Goal: Task Accomplishment & Management: Manage account settings

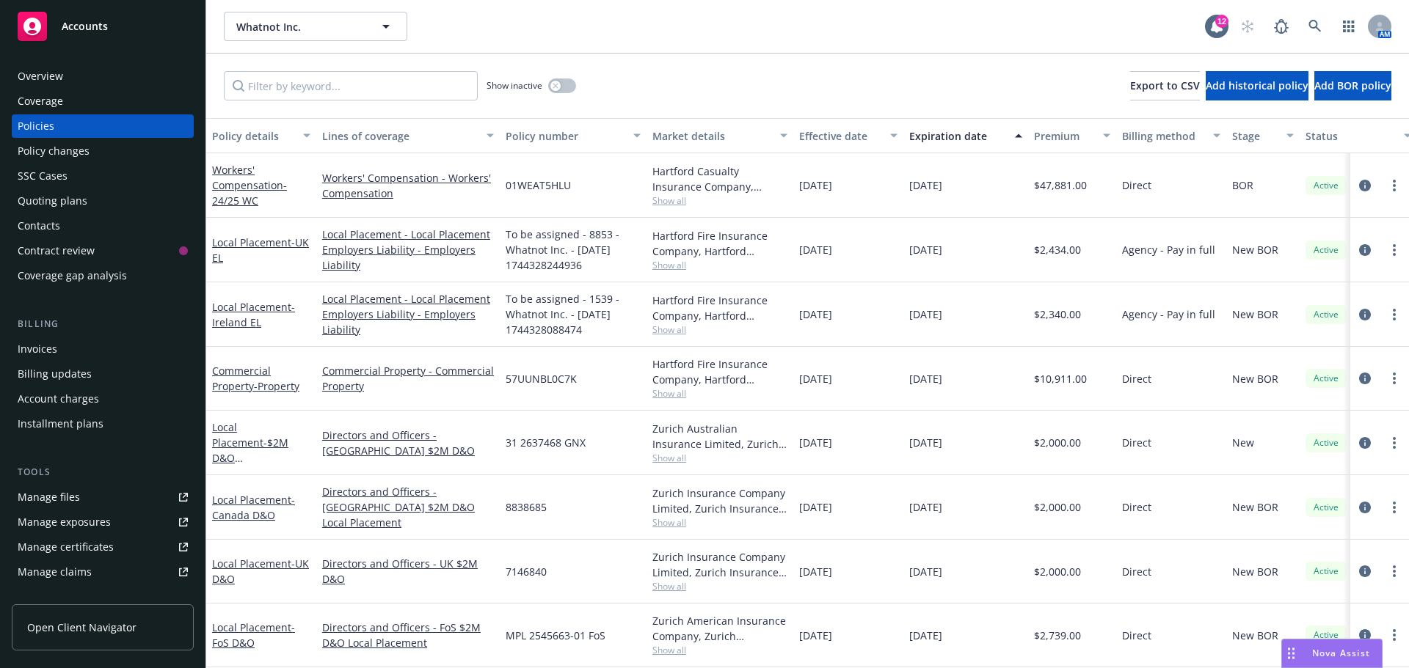
click at [29, 18] on rect at bounding box center [32, 26] width 29 height 29
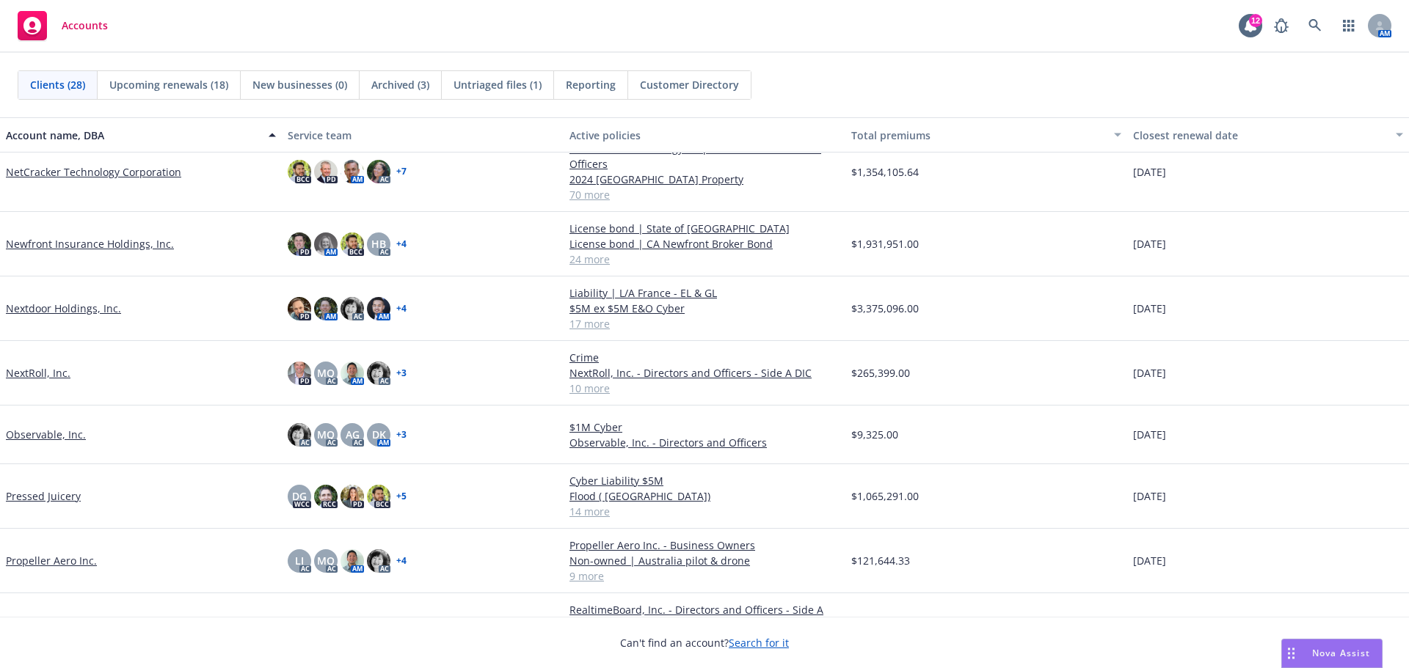
scroll to position [514, 0]
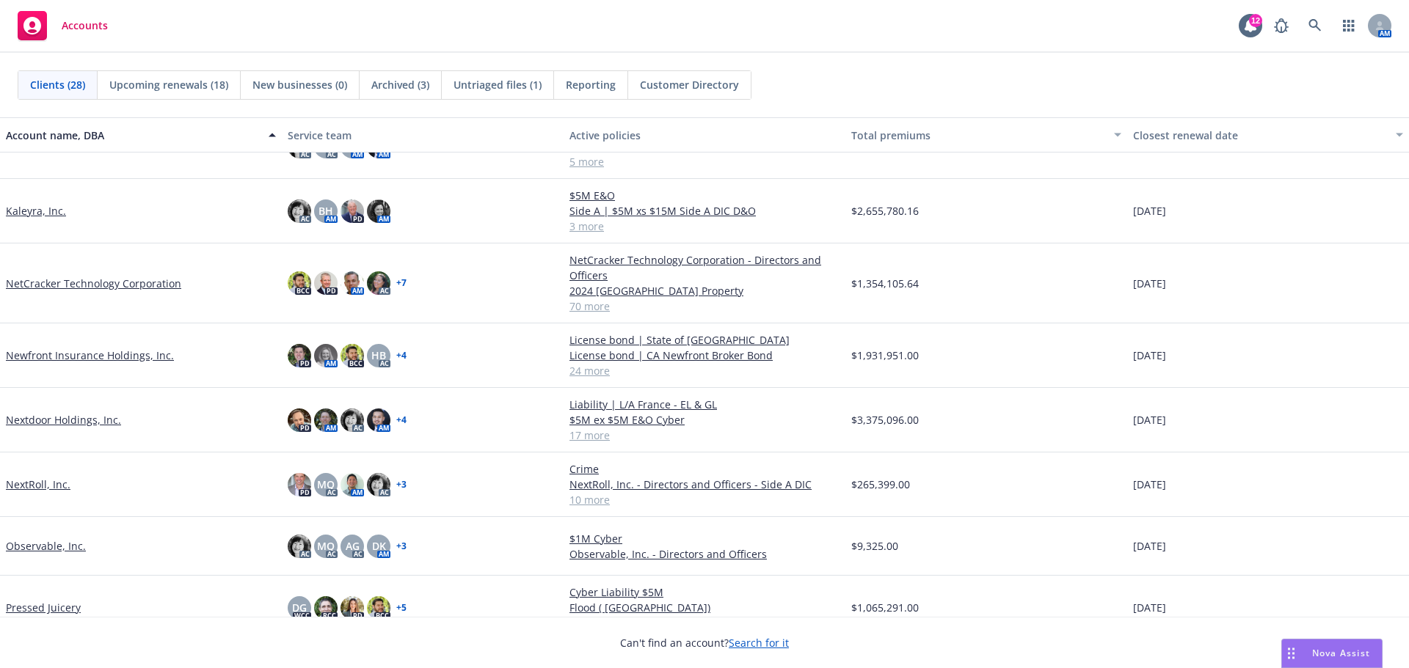
click at [43, 607] on link "Pressed Juicery" at bounding box center [43, 607] width 75 height 15
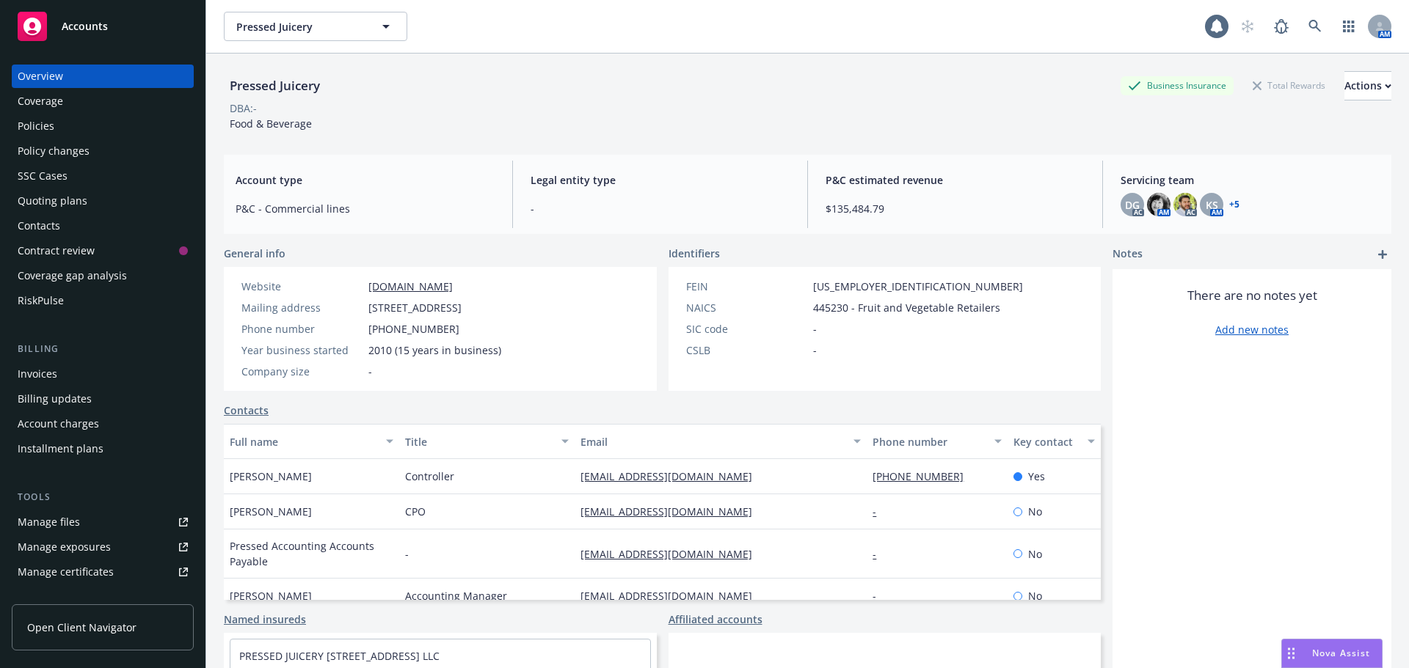
click at [47, 125] on div "Policies" at bounding box center [36, 125] width 37 height 23
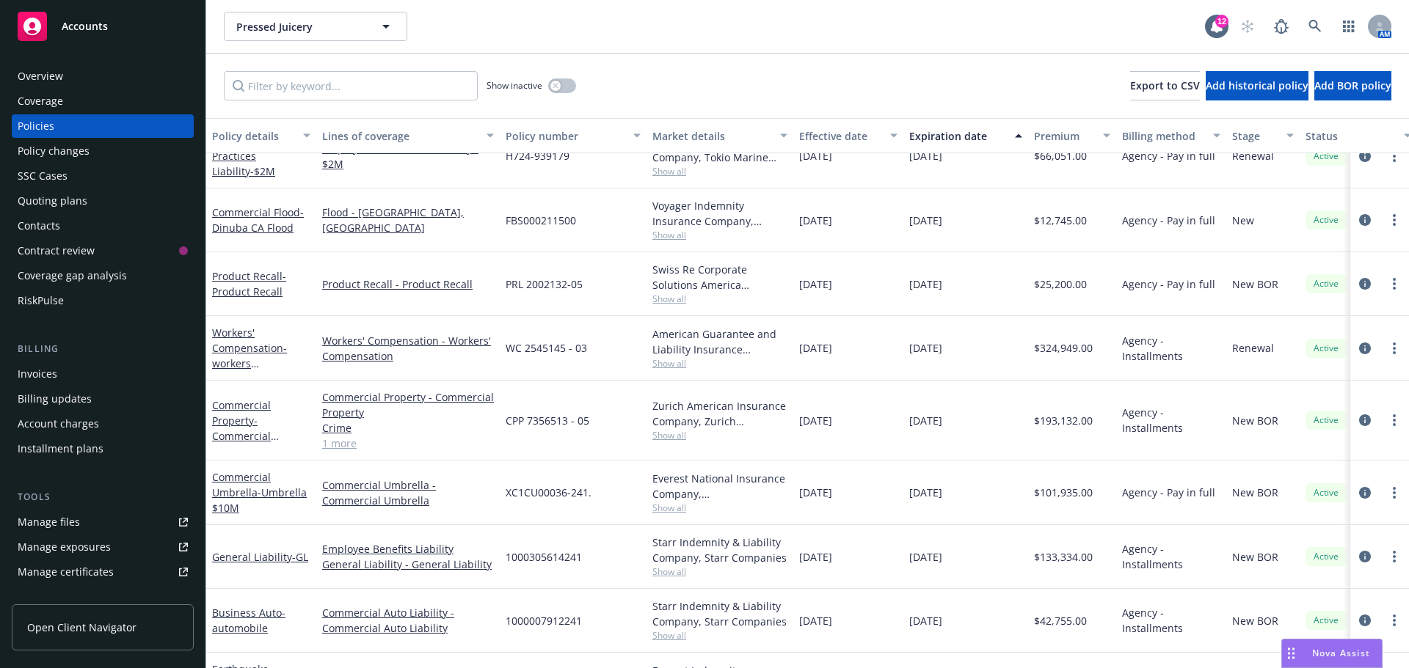
scroll to position [500, 0]
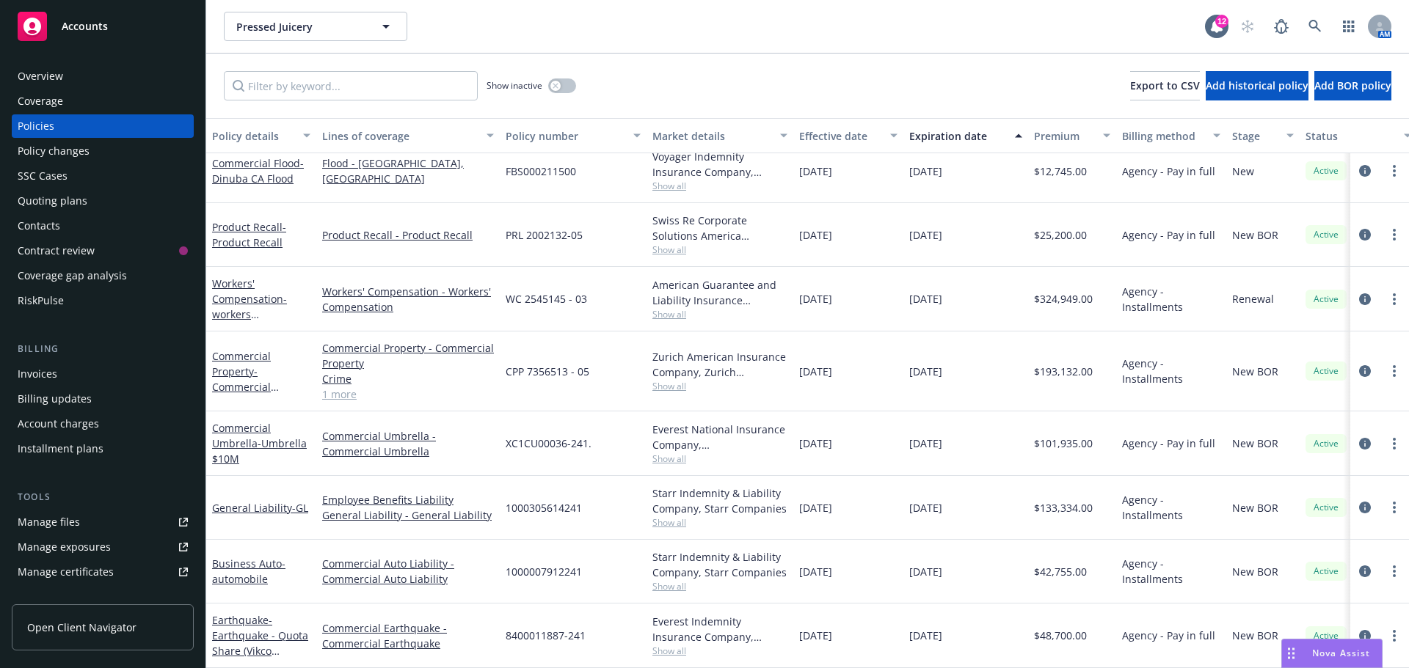
click at [627, 22] on div "Pressed Juicery Pressed Juicery" at bounding box center [714, 26] width 981 height 29
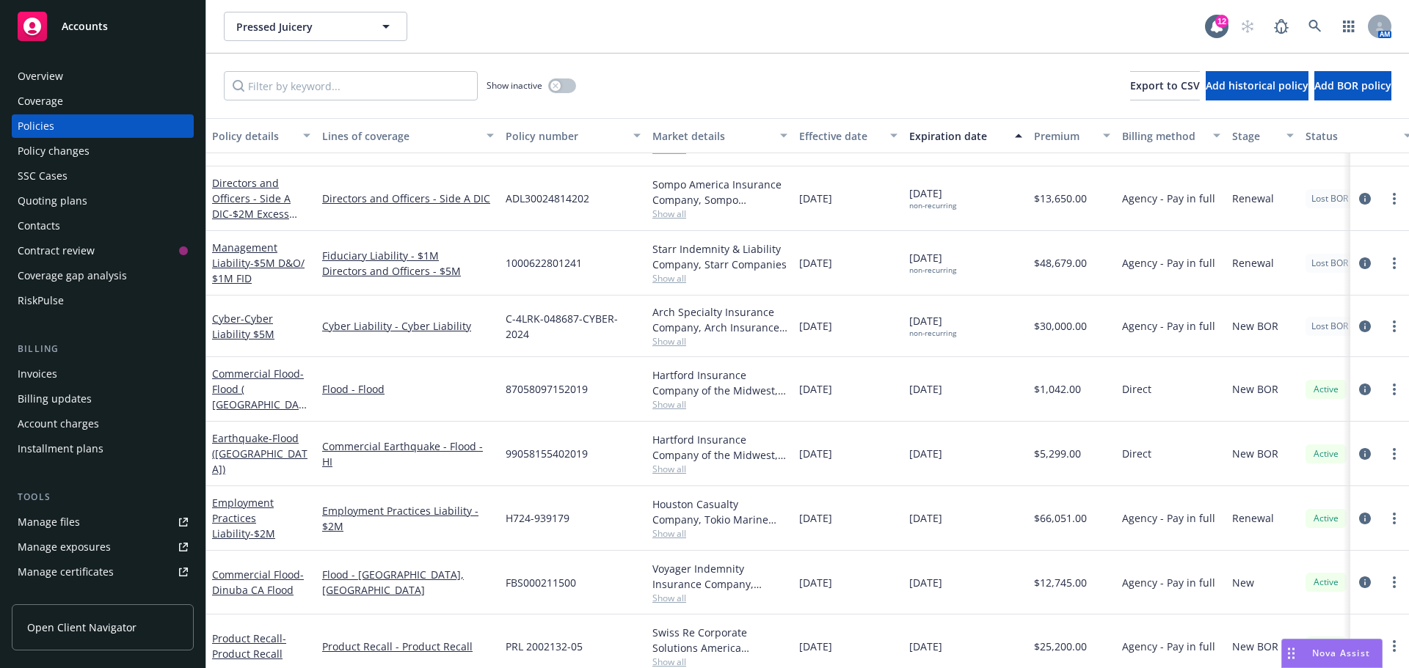
scroll to position [60, 0]
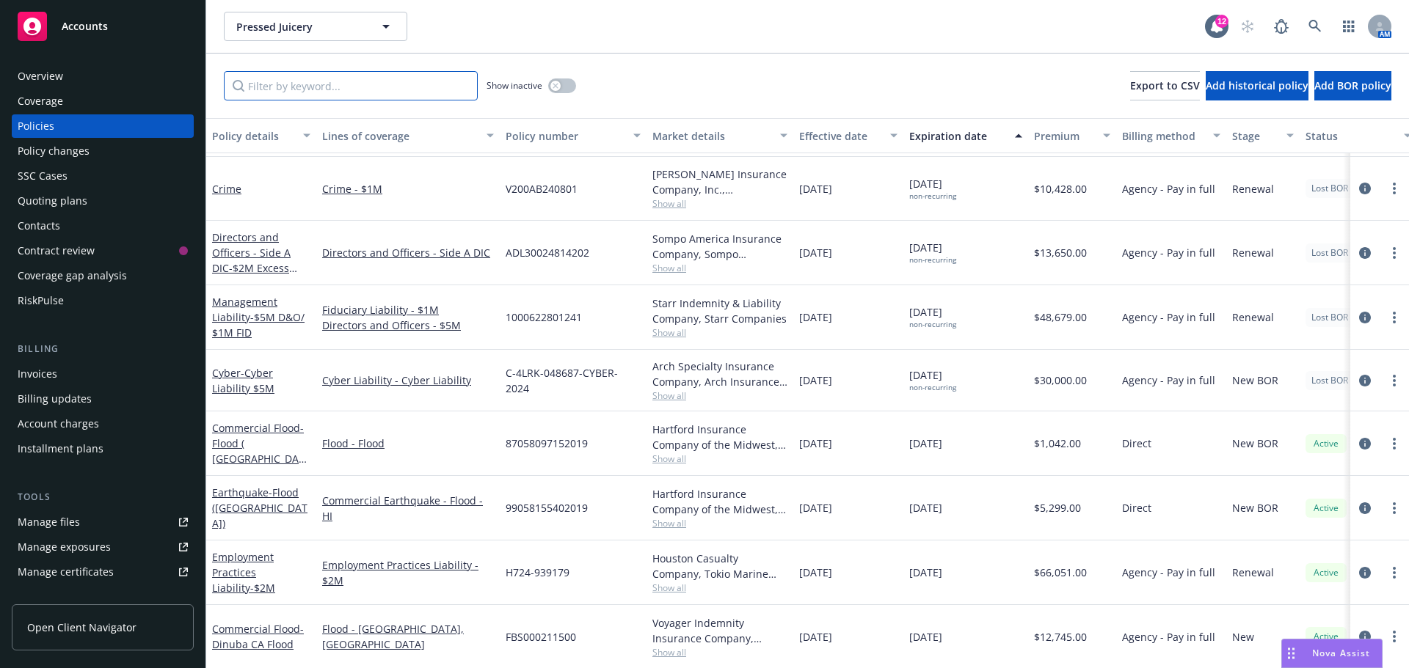
click at [354, 85] on input "Filter by keyword..." at bounding box center [351, 85] width 254 height 29
type input "w"
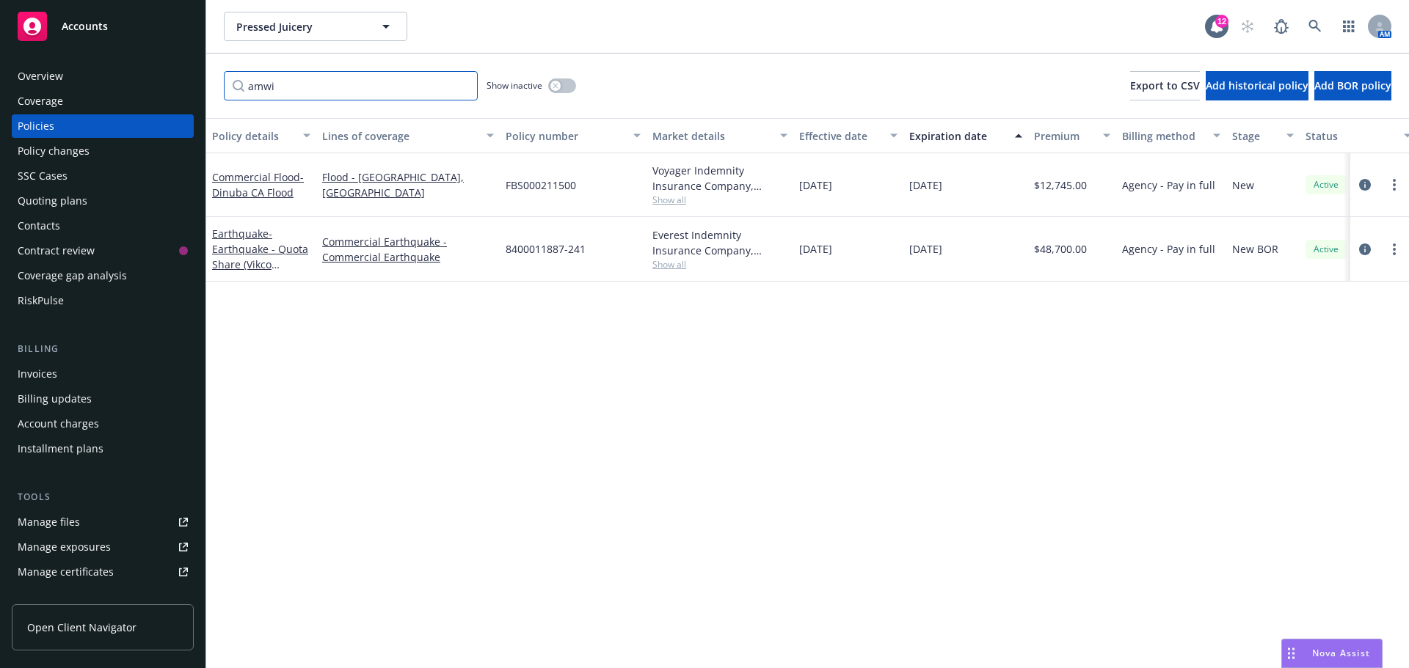
scroll to position [0, 0]
type input "amwin"
click at [267, 181] on link "Commercial Flood - Dinuba CA Flood" at bounding box center [258, 184] width 92 height 29
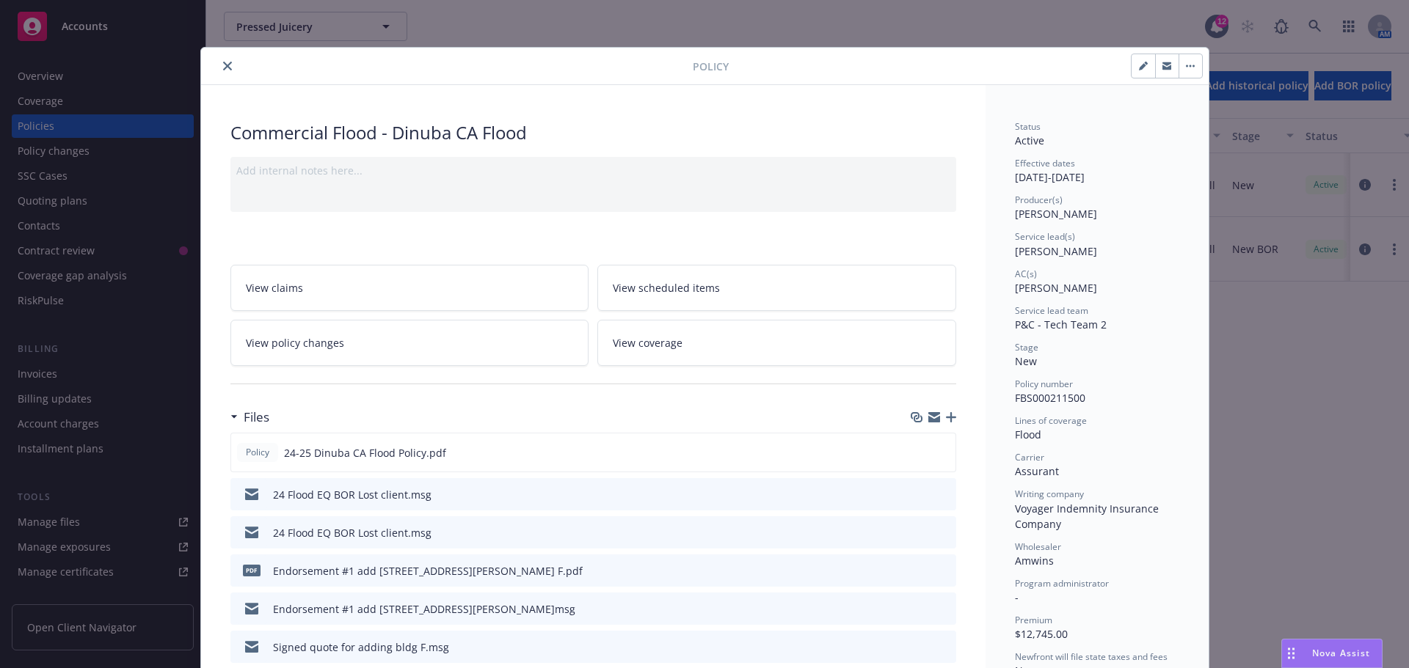
click at [912, 494] on icon "download file" at bounding box center [918, 494] width 12 height 12
click at [918, 537] on button at bounding box center [919, 532] width 12 height 15
click at [912, 533] on icon "download file" at bounding box center [918, 532] width 12 height 12
click at [219, 66] on button "close" at bounding box center [228, 66] width 18 height 18
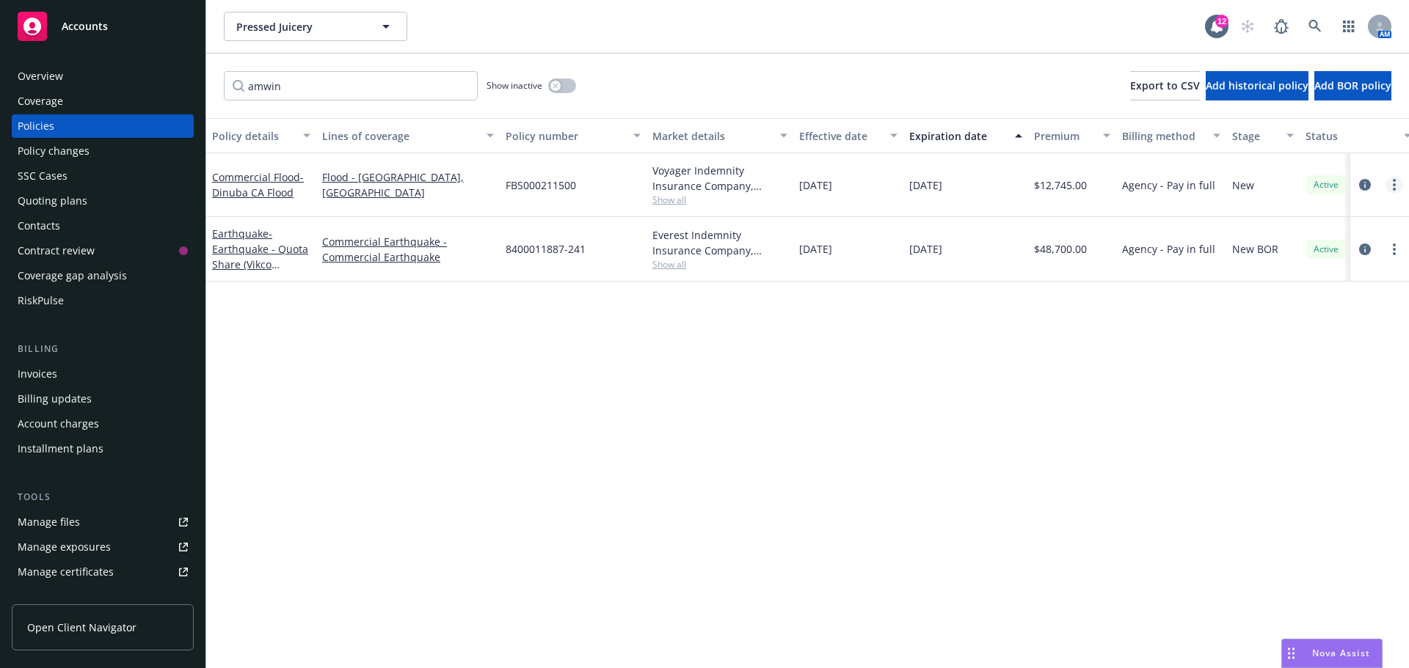
click at [1393, 183] on icon "more" at bounding box center [1394, 185] width 3 height 12
click at [1273, 278] on link "End policy" at bounding box center [1316, 273] width 172 height 29
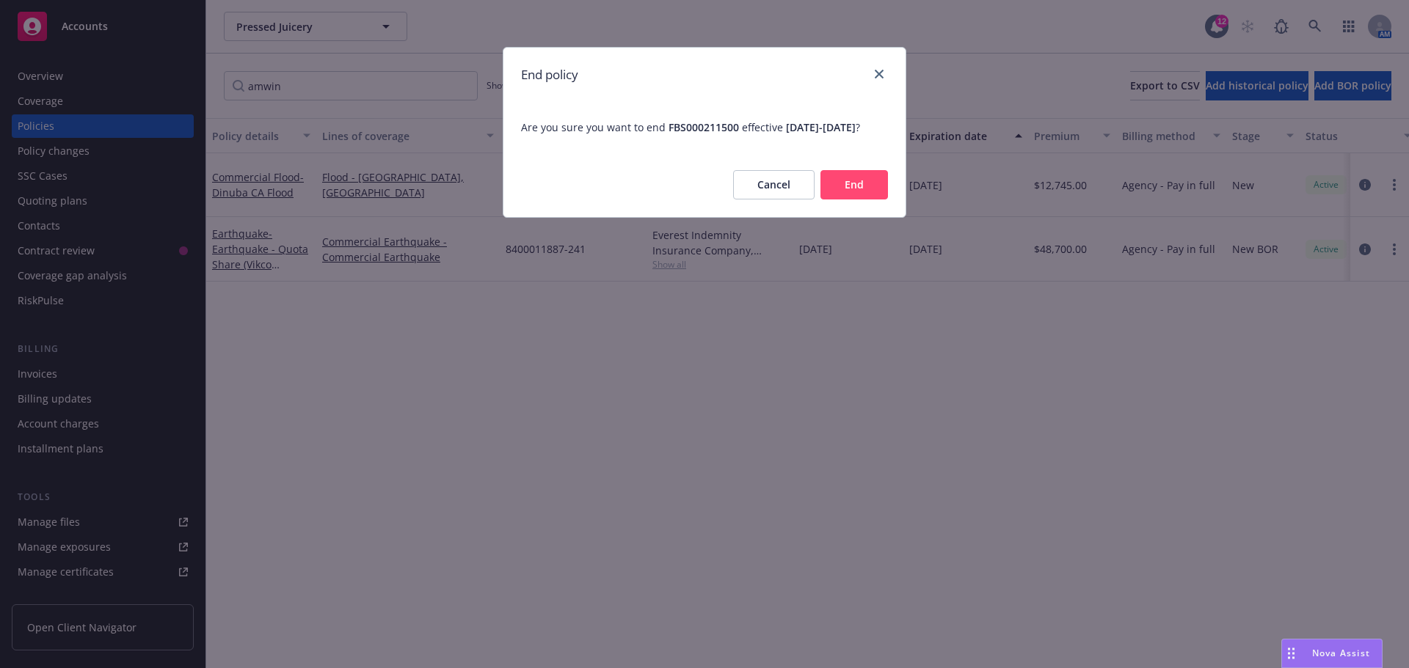
click at [875, 200] on button "End" at bounding box center [853, 184] width 67 height 29
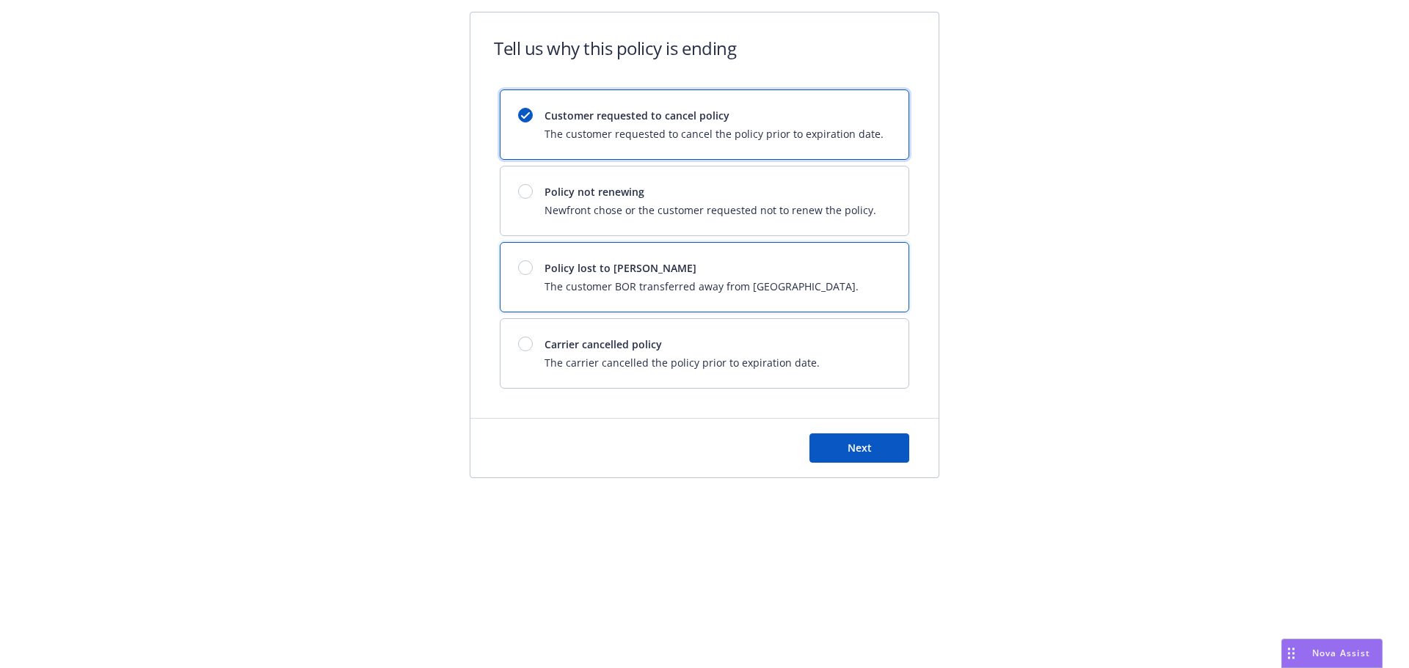
click at [533, 270] on div at bounding box center [531, 267] width 26 height 15
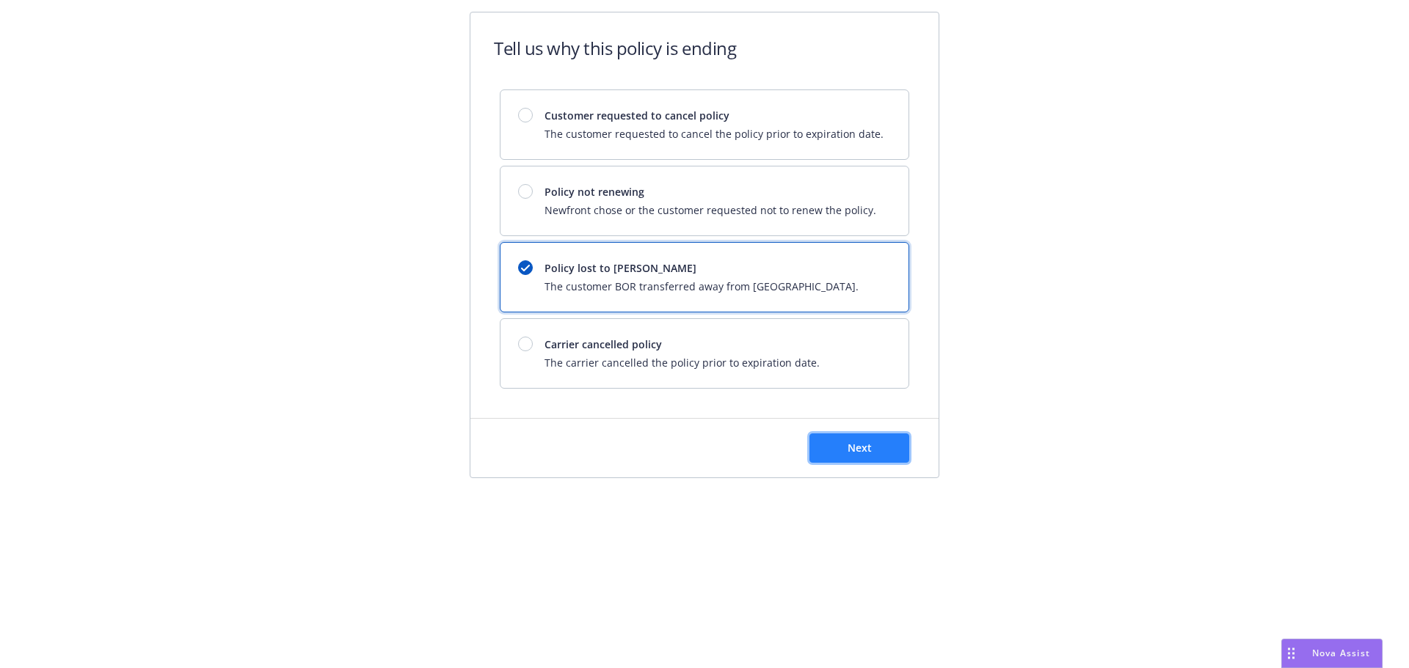
click at [869, 442] on span "Next" at bounding box center [859, 448] width 24 height 14
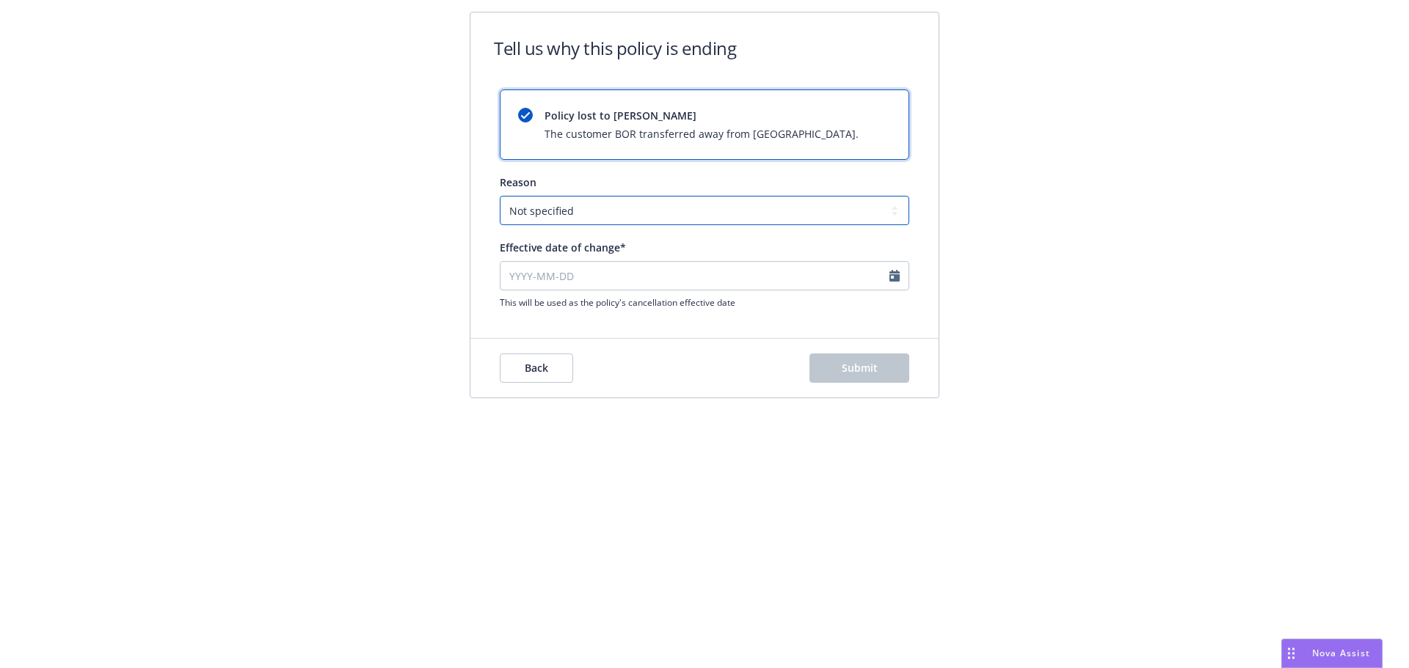
click at [603, 205] on select "Not specified Service Pricing Buyer change M&A, Bankruptcy, or Out of business …" at bounding box center [704, 210] width 409 height 29
select select "Buyer change"
click at [500, 196] on select "Not specified Service Pricing Buyer change M&A, Bankruptcy, or Out of business …" at bounding box center [704, 210] width 409 height 29
select select "August"
select select "2025"
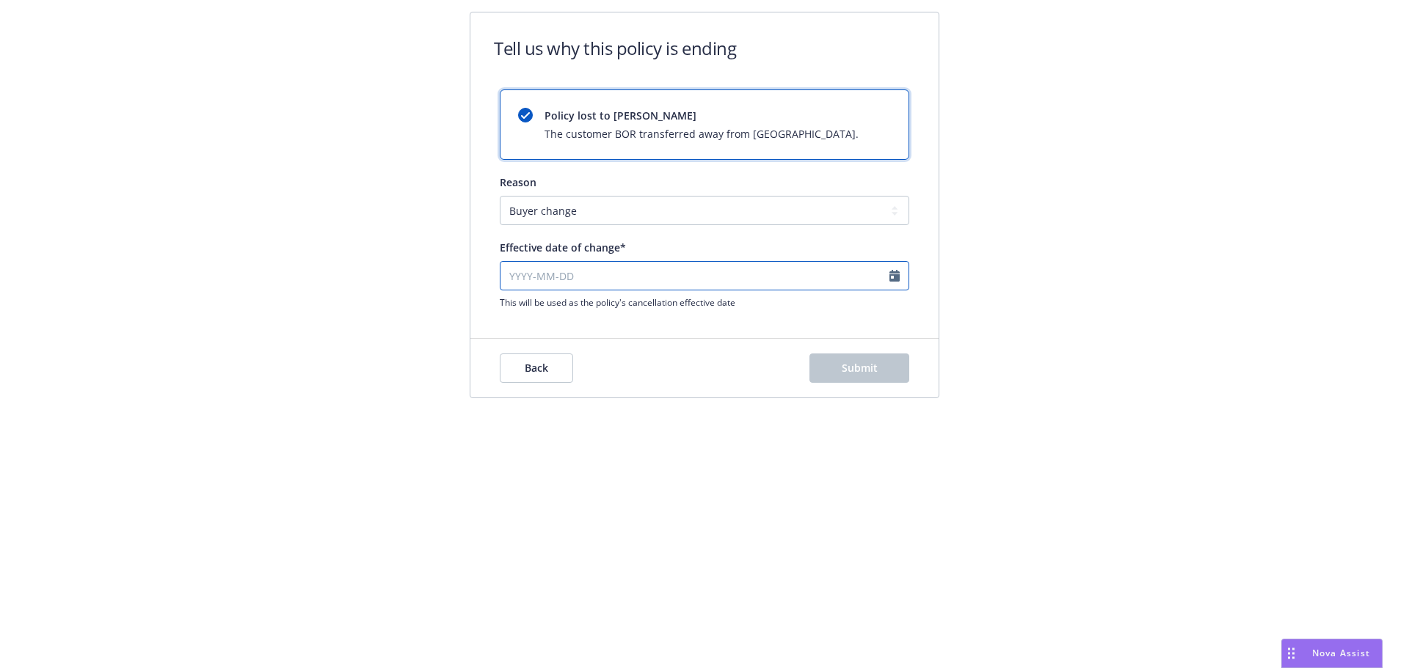
click at [577, 264] on input "Effective date of change*" at bounding box center [704, 275] width 409 height 29
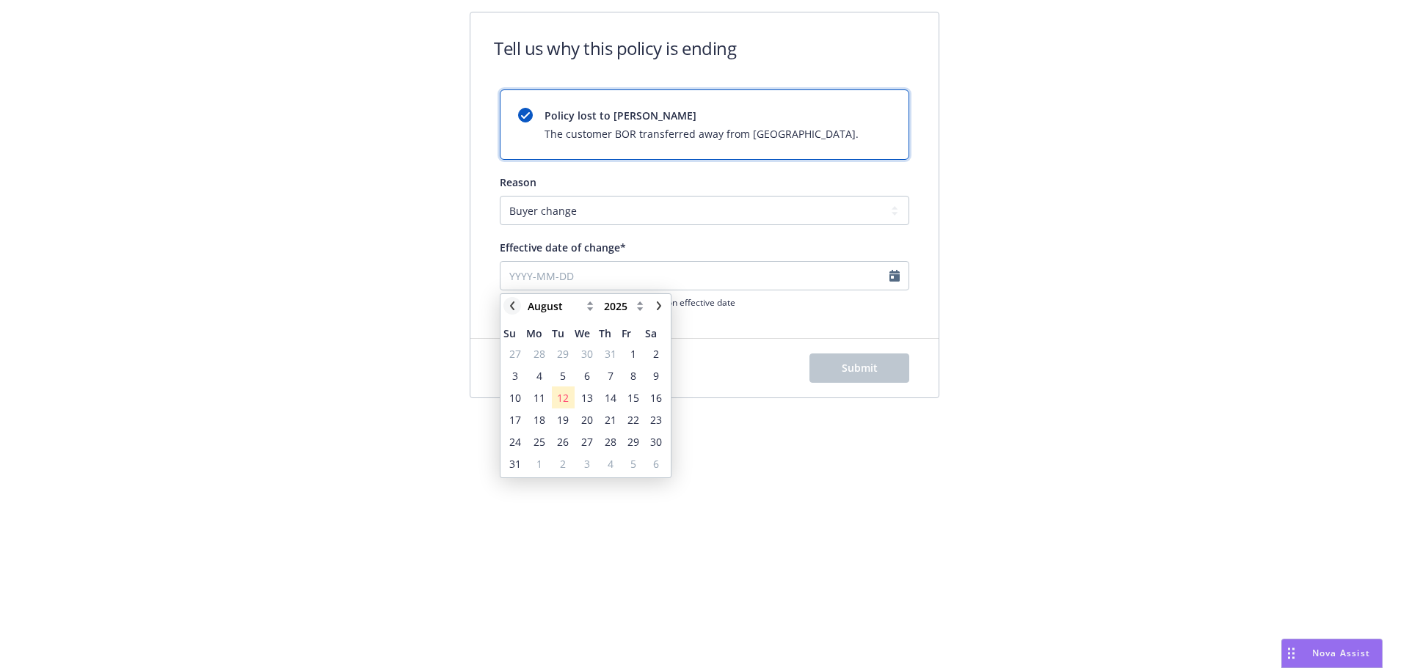
click at [511, 299] on link "chevronLeft" at bounding box center [512, 306] width 18 height 18
select select "July"
click at [534, 444] on span "28" at bounding box center [539, 441] width 12 height 15
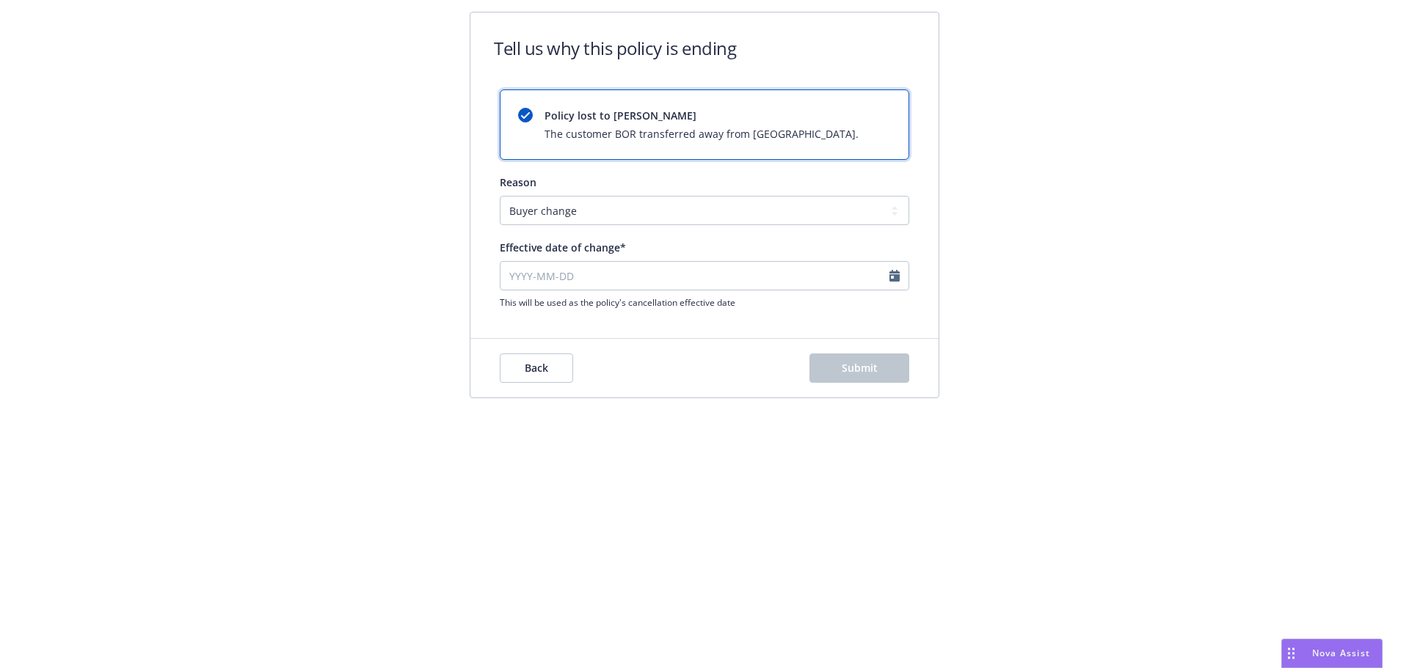
type input "2025-07-28"
click at [886, 364] on button "Submit" at bounding box center [859, 368] width 100 height 29
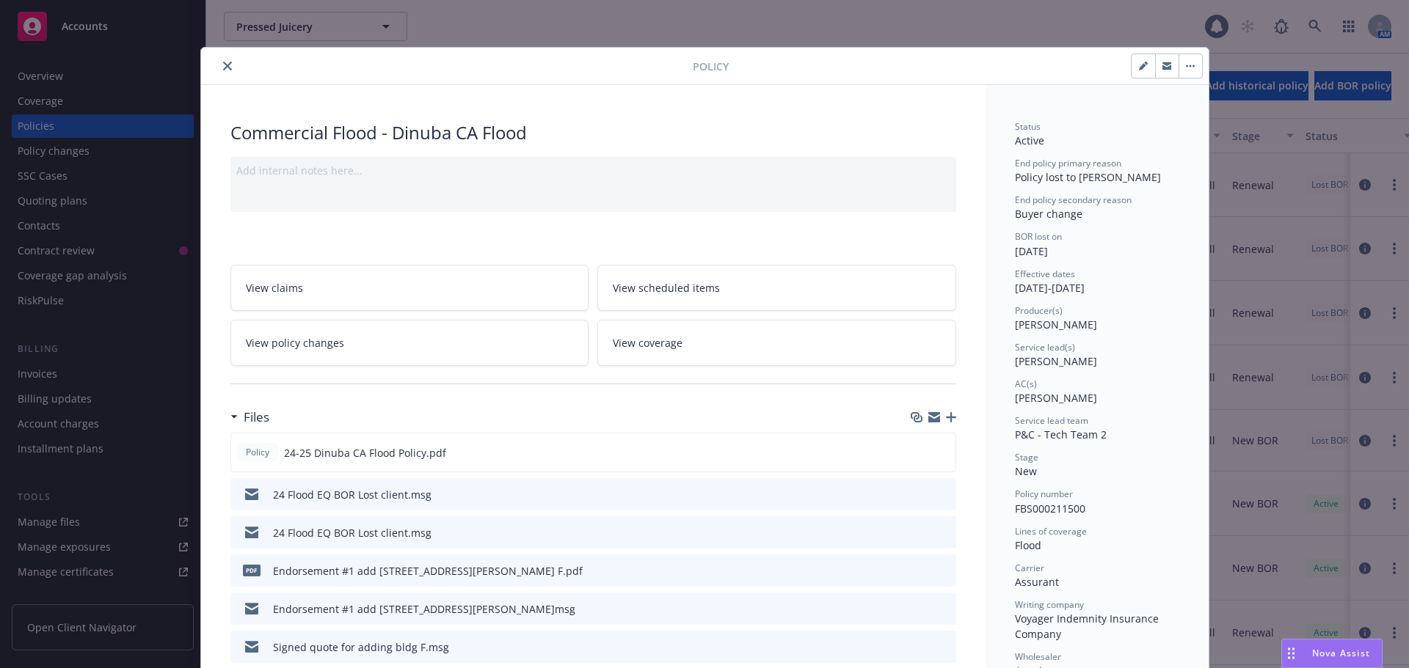
scroll to position [44, 0]
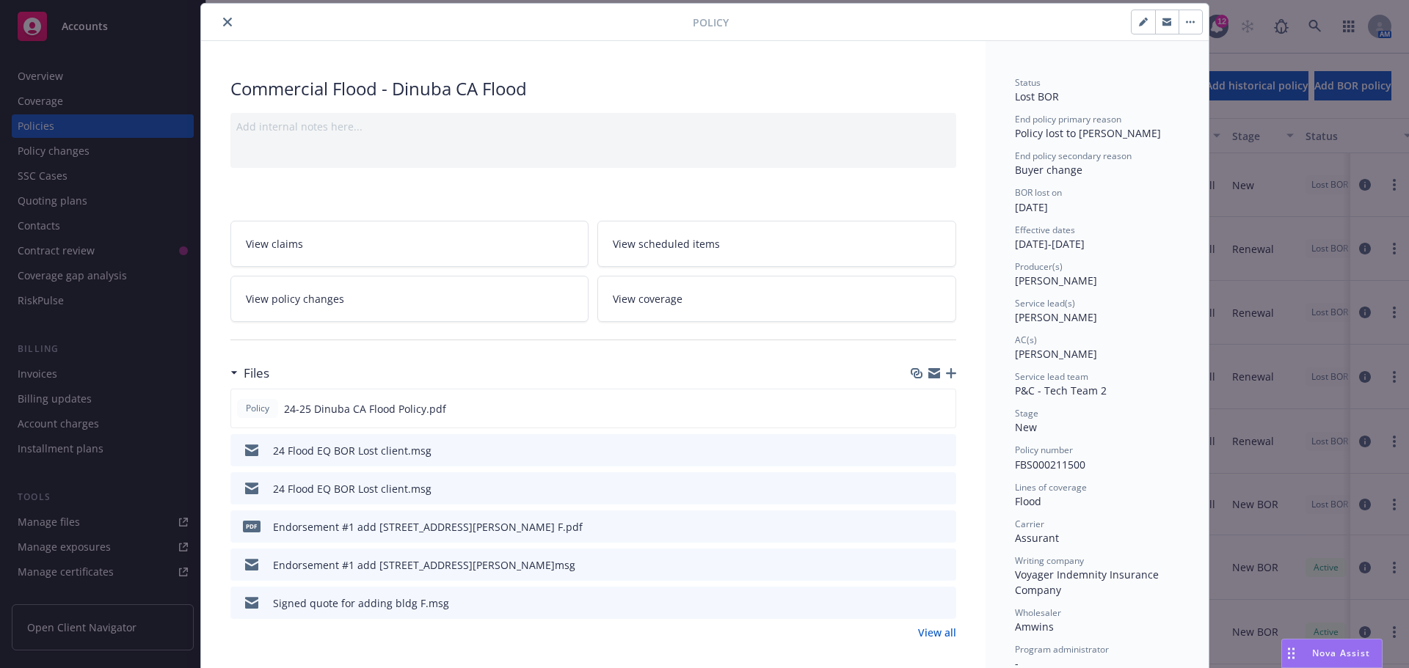
click at [229, 16] on div at bounding box center [450, 22] width 486 height 18
click at [225, 27] on button "close" at bounding box center [228, 22] width 18 height 18
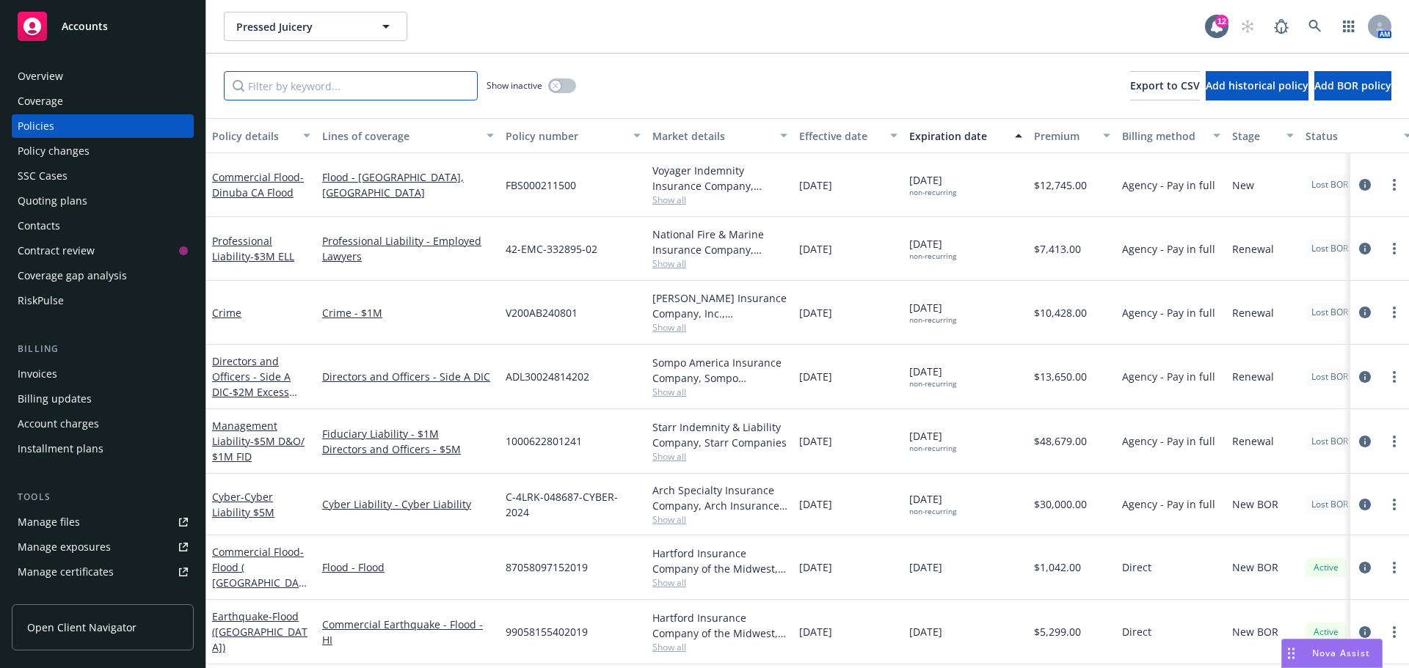
click at [332, 92] on input "Filter by keyword..." at bounding box center [351, 85] width 254 height 29
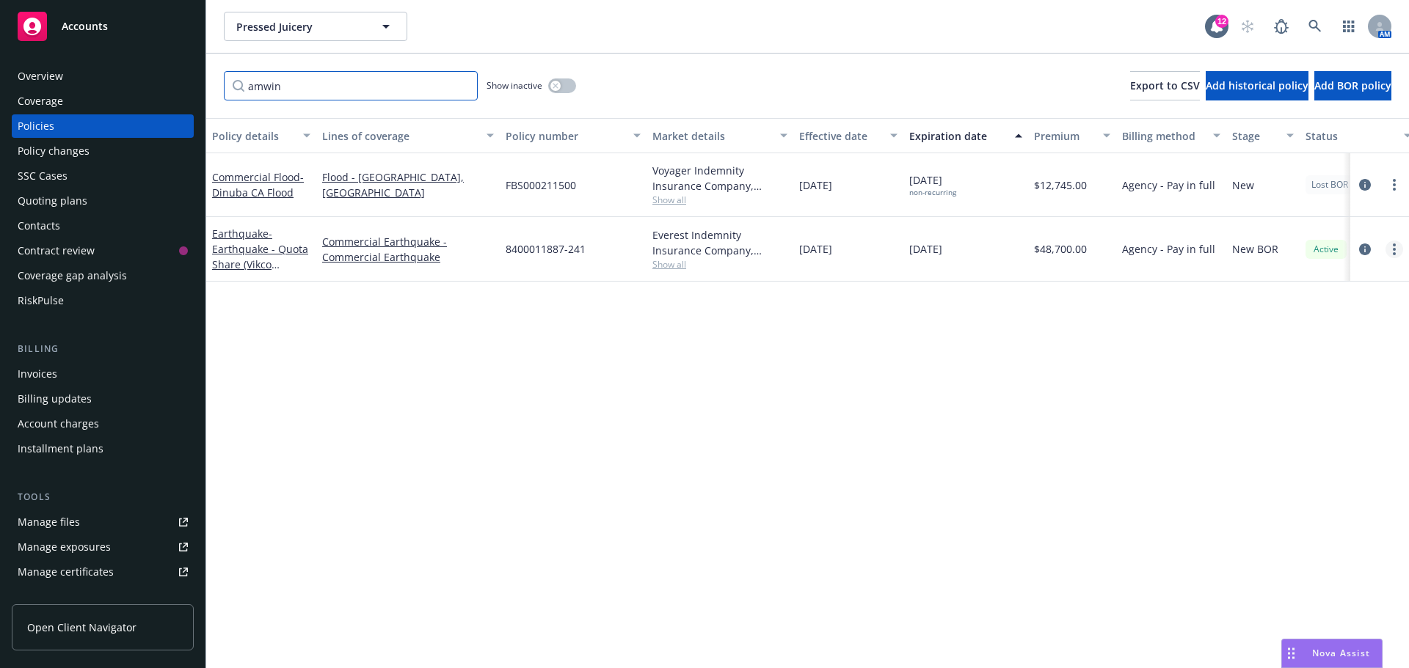
type input "amwin"
click at [1393, 249] on icon "more" at bounding box center [1394, 250] width 3 height 12
click at [1293, 343] on link "End policy" at bounding box center [1316, 338] width 172 height 29
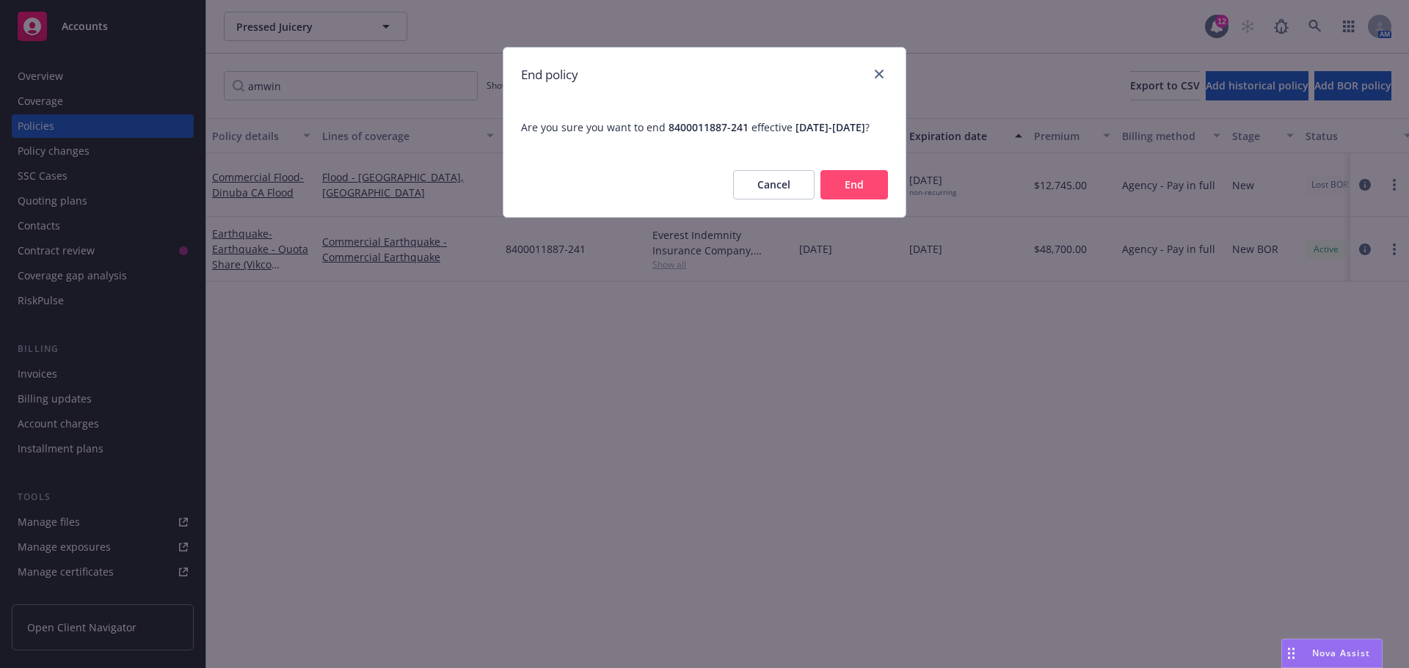
click at [844, 200] on button "End" at bounding box center [853, 184] width 67 height 29
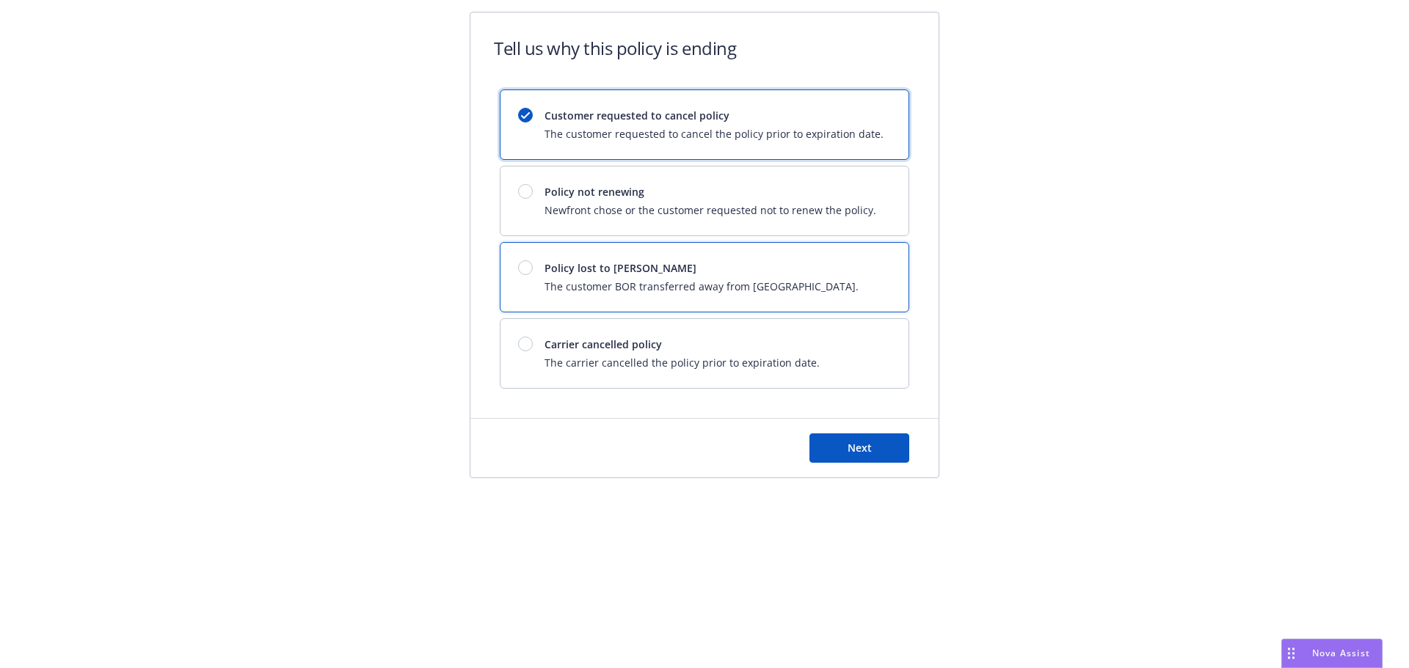
click at [523, 267] on div at bounding box center [525, 267] width 15 height 15
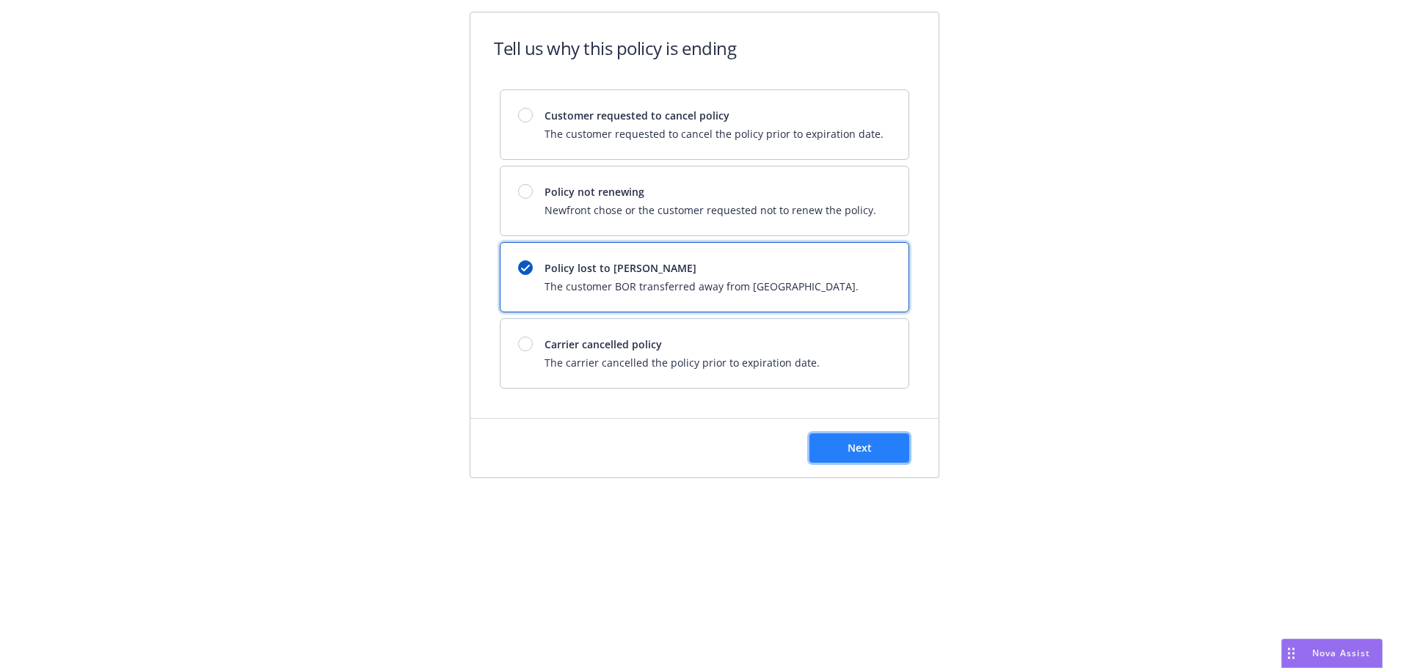
click at [860, 447] on span "Next" at bounding box center [859, 448] width 24 height 14
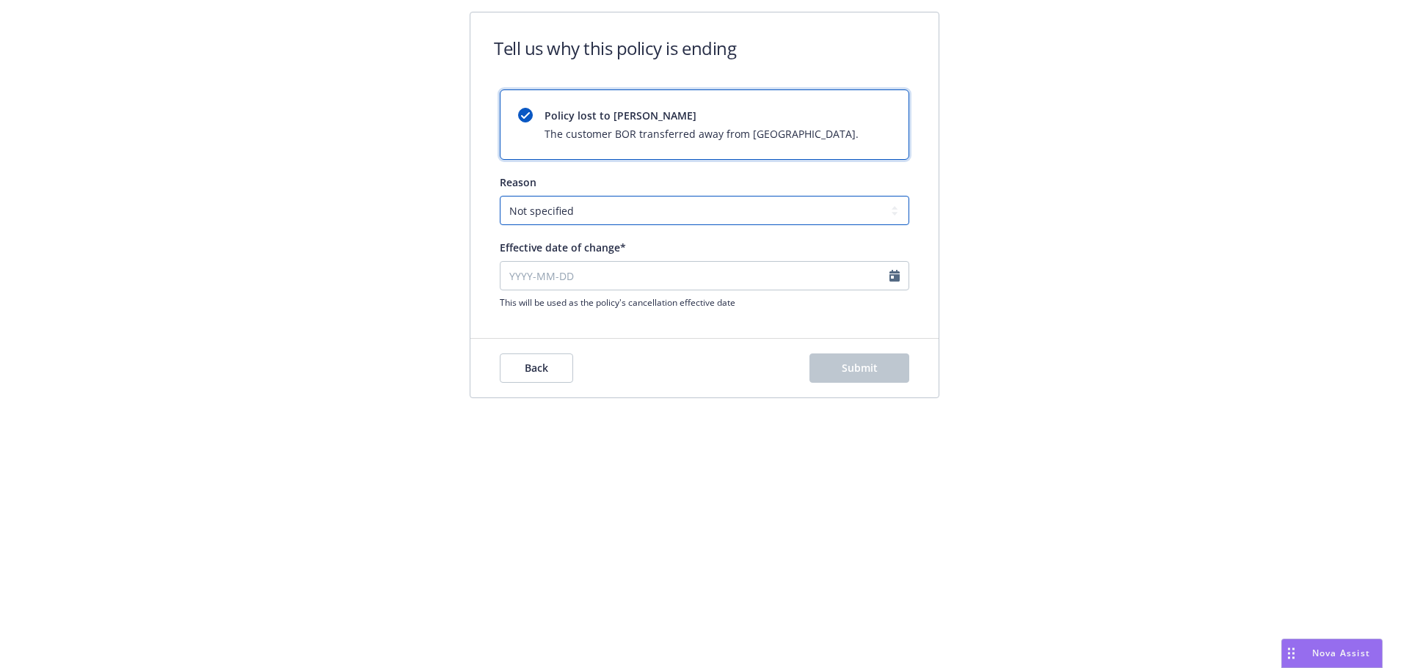
click at [605, 215] on select "Not specified Service Pricing Buyer change M&A, Bankruptcy, or Out of business …" at bounding box center [704, 210] width 409 height 29
select select "Buyer change"
click at [500, 196] on select "Not specified Service Pricing Buyer change M&A, Bankruptcy, or Out of business …" at bounding box center [704, 210] width 409 height 29
select select "August"
select select "2025"
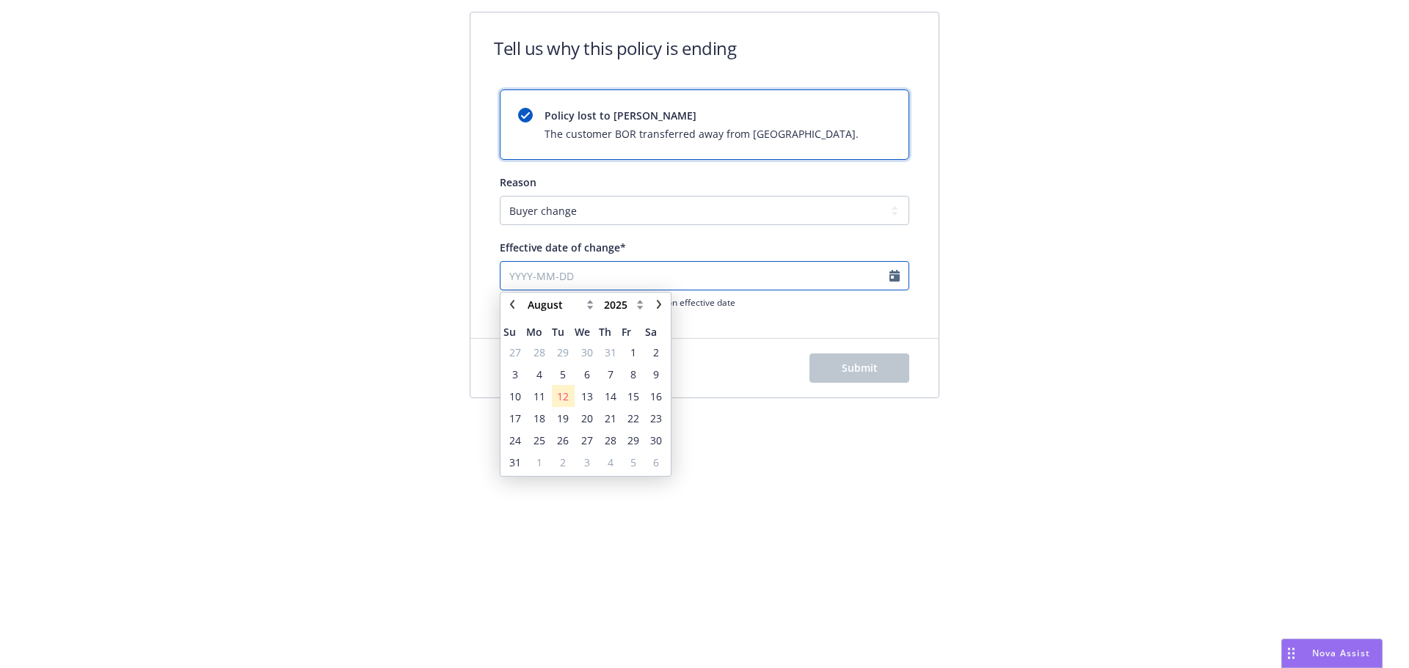
click at [591, 275] on input "Effective date of change*" at bounding box center [704, 275] width 409 height 29
click at [512, 305] on icon "chevronLeft" at bounding box center [512, 306] width 4 height 9
select select "July"
click at [535, 441] on span "28" at bounding box center [539, 441] width 12 height 15
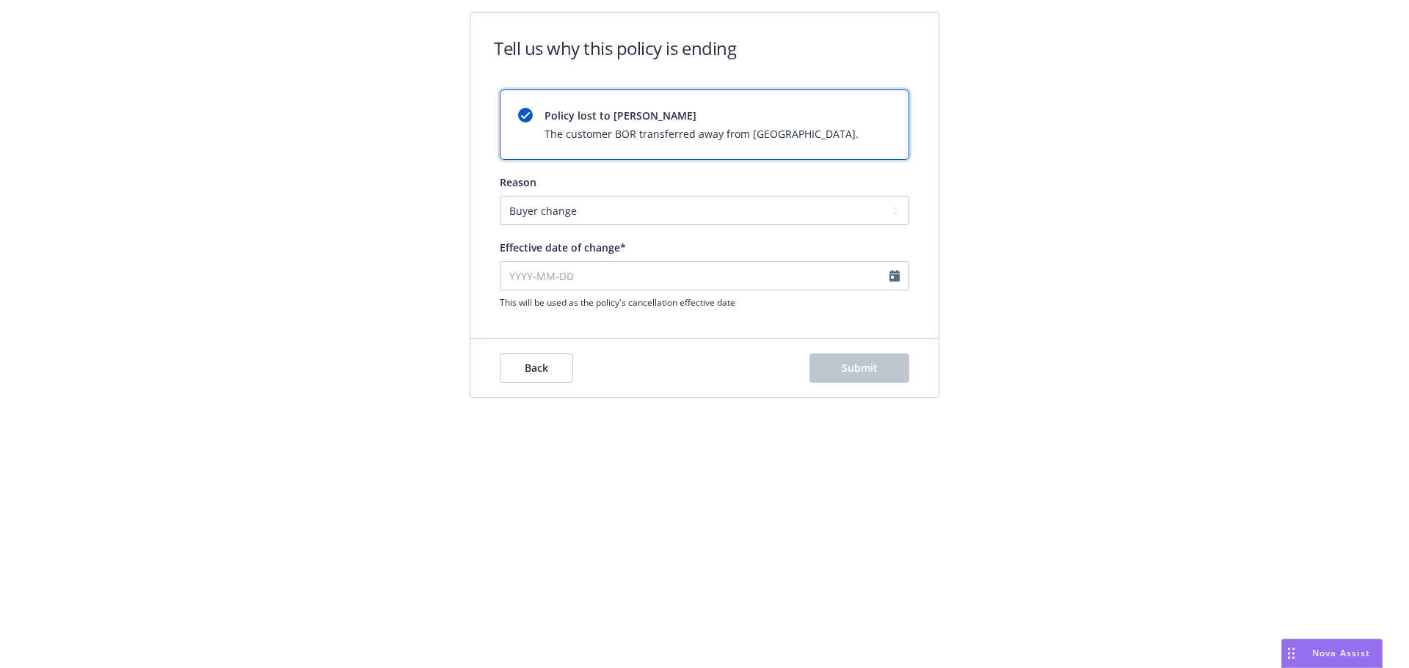
type input "2025-07-28"
click at [852, 360] on button "Submit" at bounding box center [859, 368] width 100 height 29
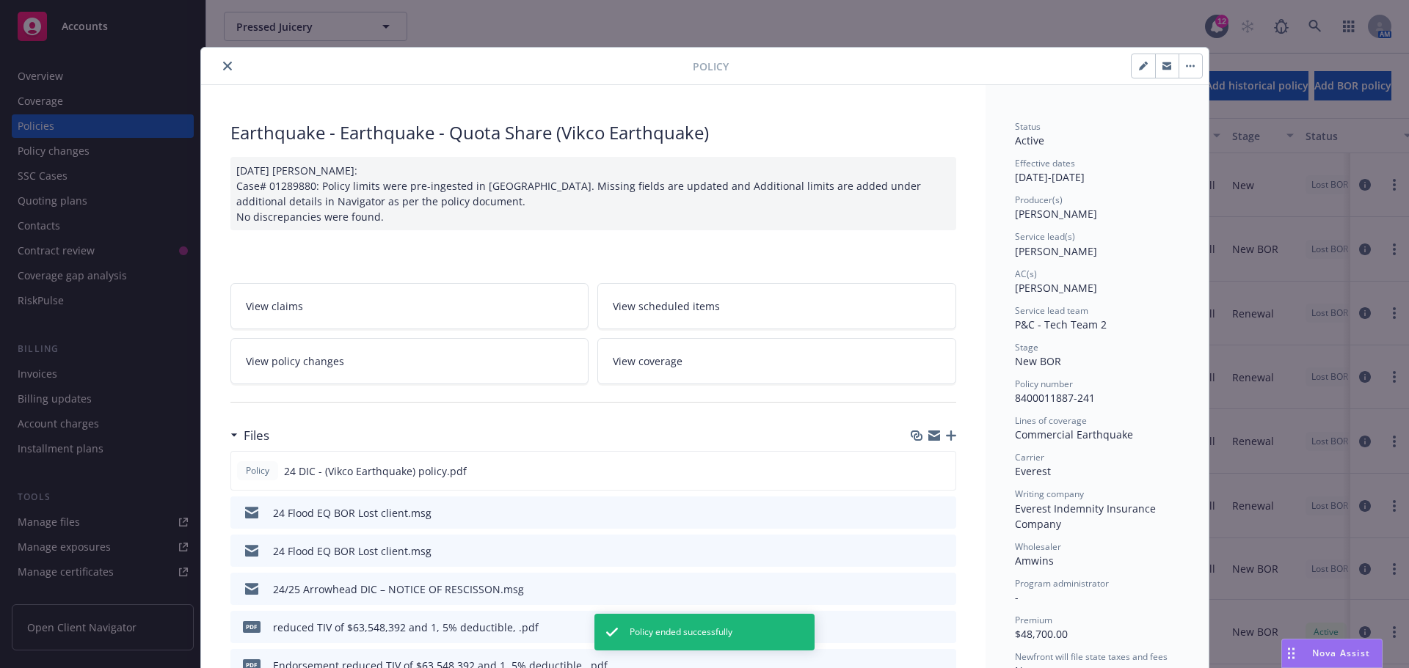
scroll to position [44, 0]
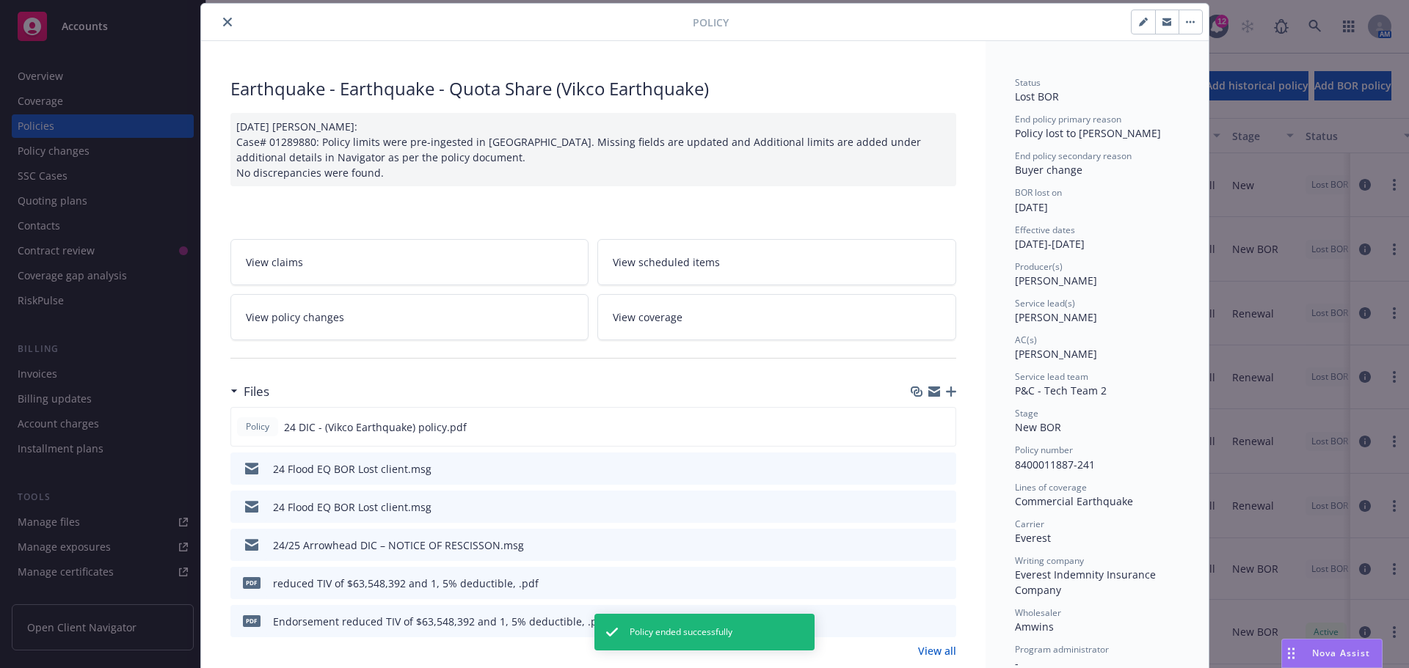
click at [223, 22] on icon "close" at bounding box center [227, 22] width 9 height 9
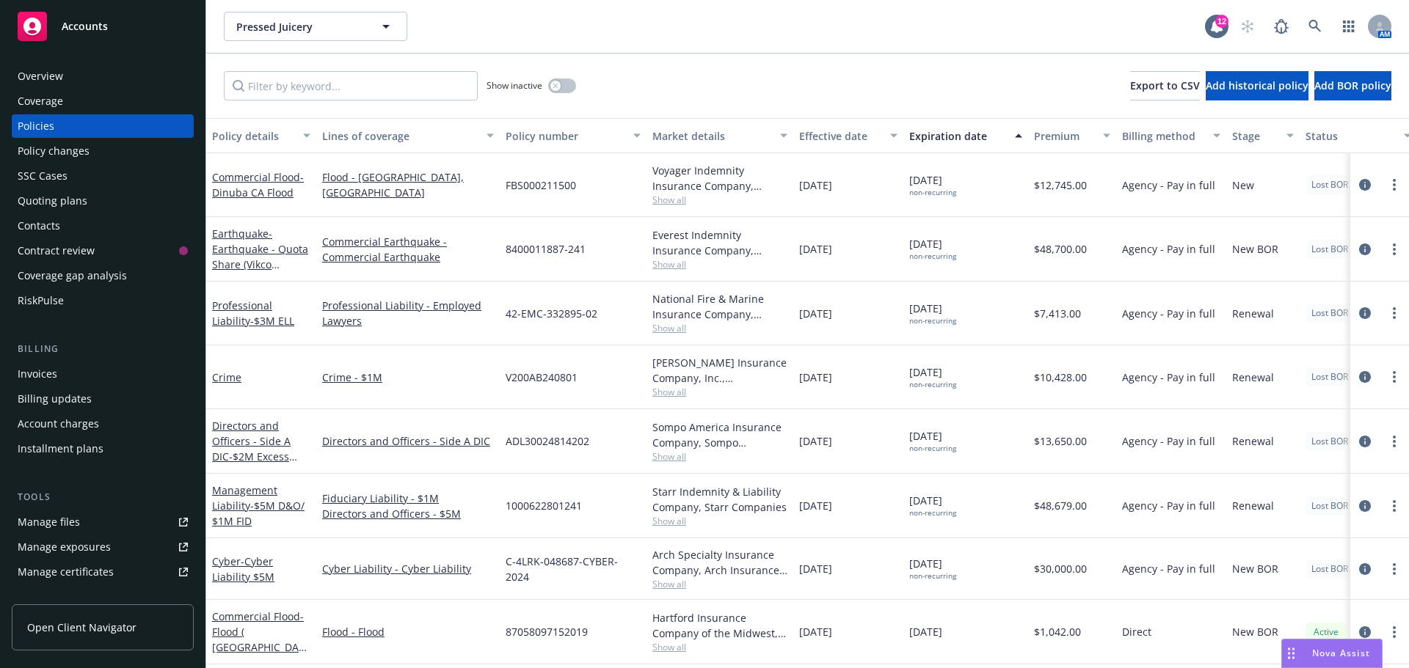
click at [748, 40] on div "Pressed Juicery Pressed Juicery" at bounding box center [714, 26] width 981 height 29
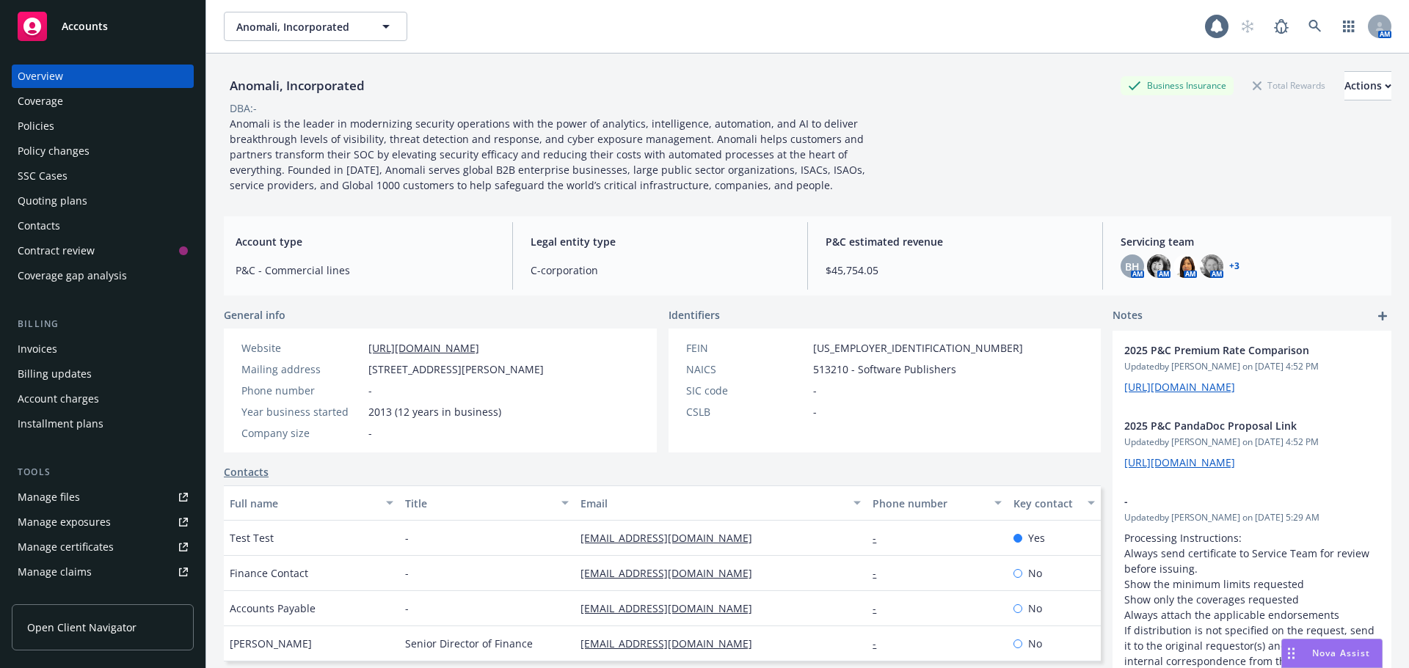
click at [45, 129] on div "Policies" at bounding box center [36, 125] width 37 height 23
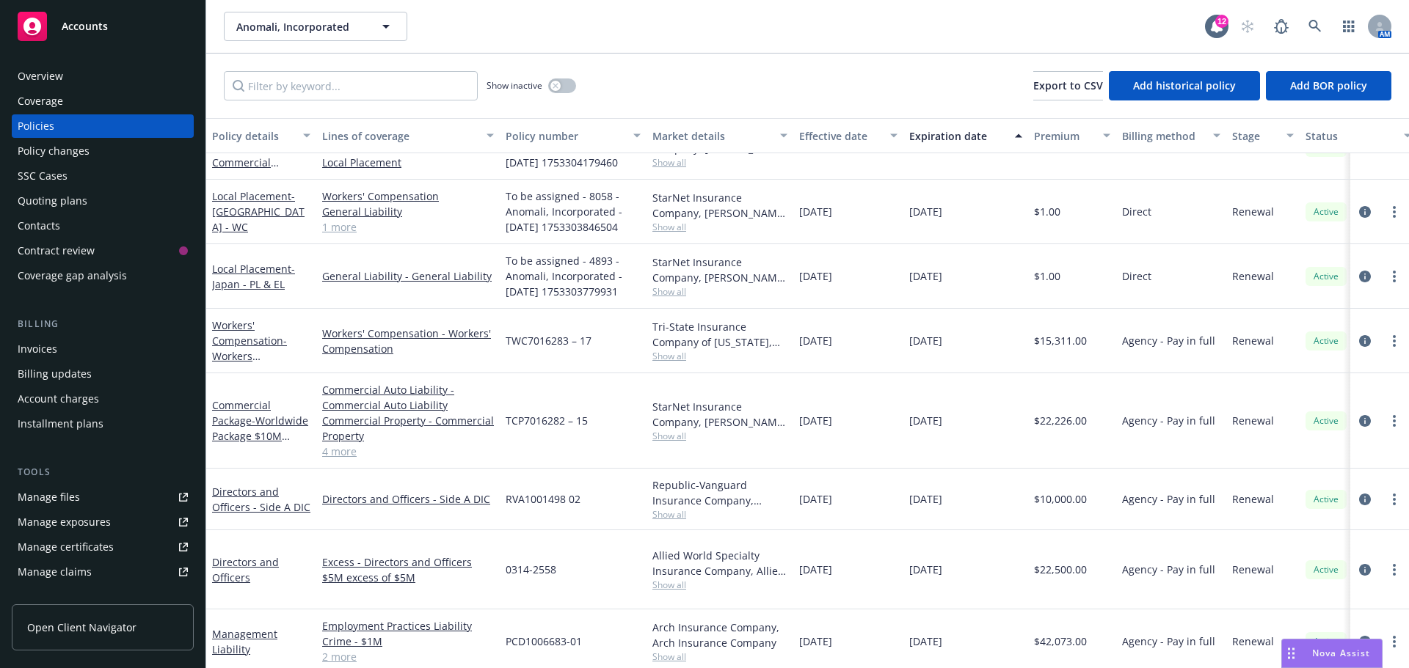
scroll to position [515, 0]
drag, startPoint x: 597, startPoint y: 344, endPoint x: 503, endPoint y: 338, distance: 94.1
click at [503, 338] on div "TWC7016283 – 17" at bounding box center [573, 339] width 147 height 65
copy span "TWC7016283 – 17"
